Goal: Task Accomplishment & Management: Use online tool/utility

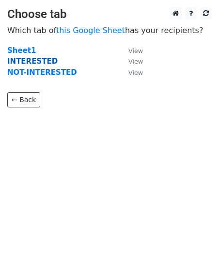
click at [27, 61] on strong "INTERESTED" at bounding box center [32, 61] width 50 height 9
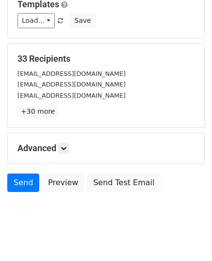
scroll to position [115, 0]
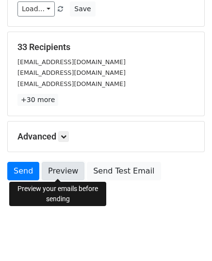
click at [64, 173] on link "Preview" at bounding box center [63, 171] width 43 height 18
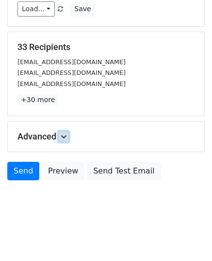
click at [66, 137] on icon at bounding box center [64, 136] width 6 height 6
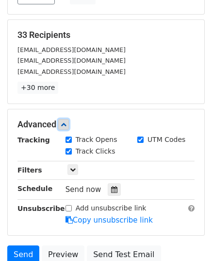
scroll to position [209, 0]
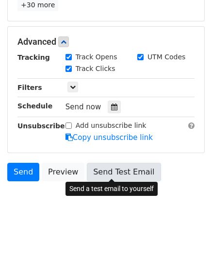
click at [108, 174] on link "Send Test Email" at bounding box center [124, 172] width 74 height 18
click at [123, 165] on link "Send Test Email" at bounding box center [124, 172] width 74 height 18
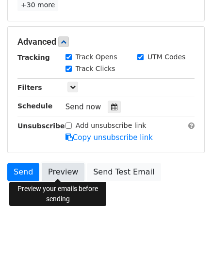
click at [69, 167] on link "Preview" at bounding box center [63, 172] width 43 height 18
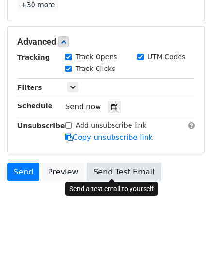
click at [125, 169] on link "Send Test Email" at bounding box center [124, 172] width 74 height 18
click at [125, 164] on link "Send Test Email" at bounding box center [124, 172] width 74 height 18
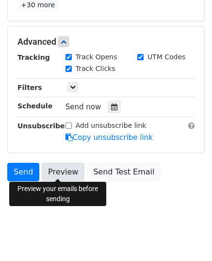
click at [67, 169] on link "Preview" at bounding box center [63, 172] width 43 height 18
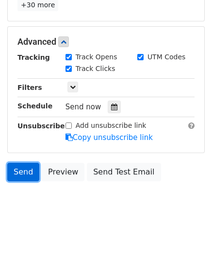
click at [18, 167] on link "Send" at bounding box center [23, 172] width 32 height 18
